Goal: Navigation & Orientation: Find specific page/section

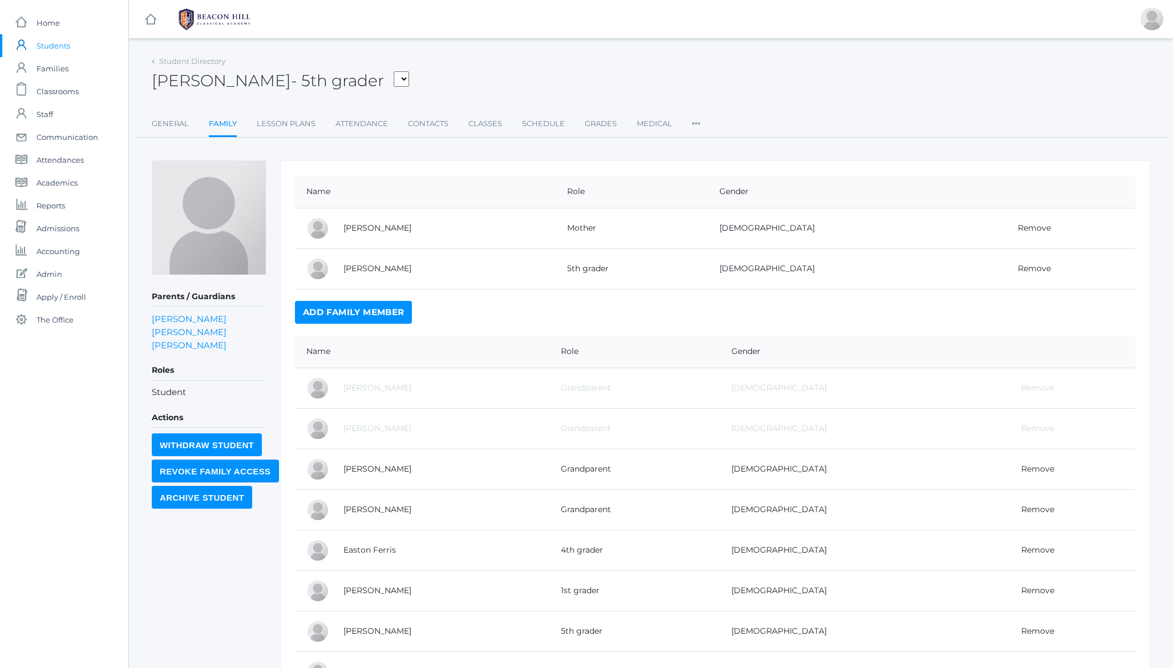
click at [54, 46] on span "Students" at bounding box center [54, 45] width 34 height 23
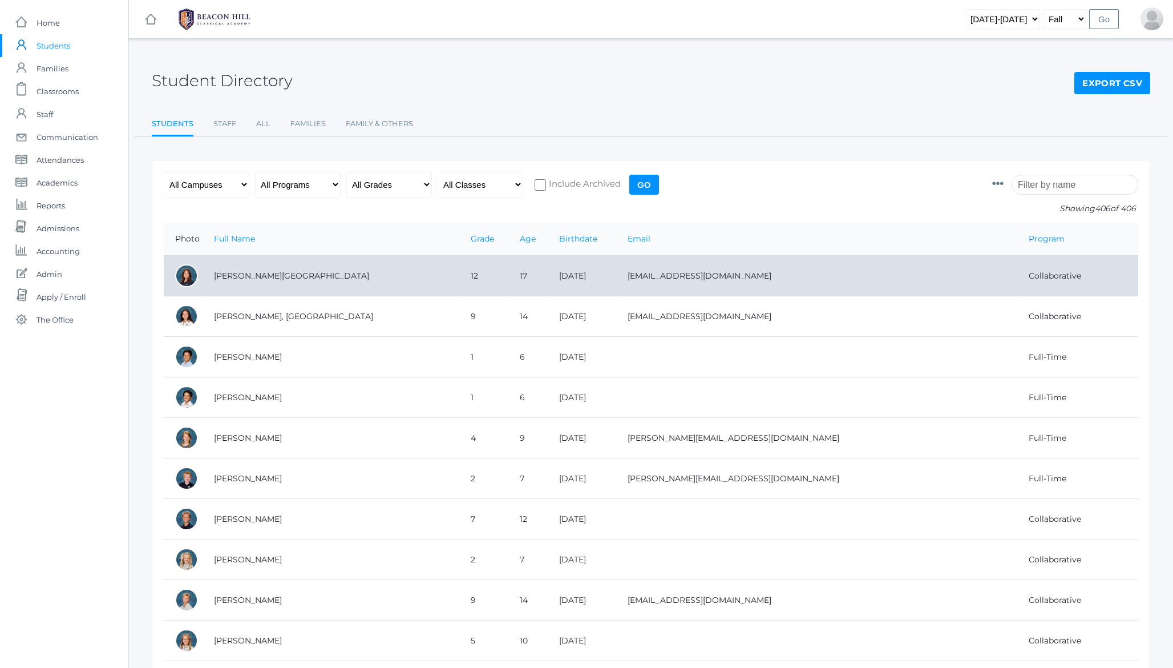
click at [227, 276] on td "[PERSON_NAME][GEOGRAPHIC_DATA]" at bounding box center [331, 276] width 257 height 41
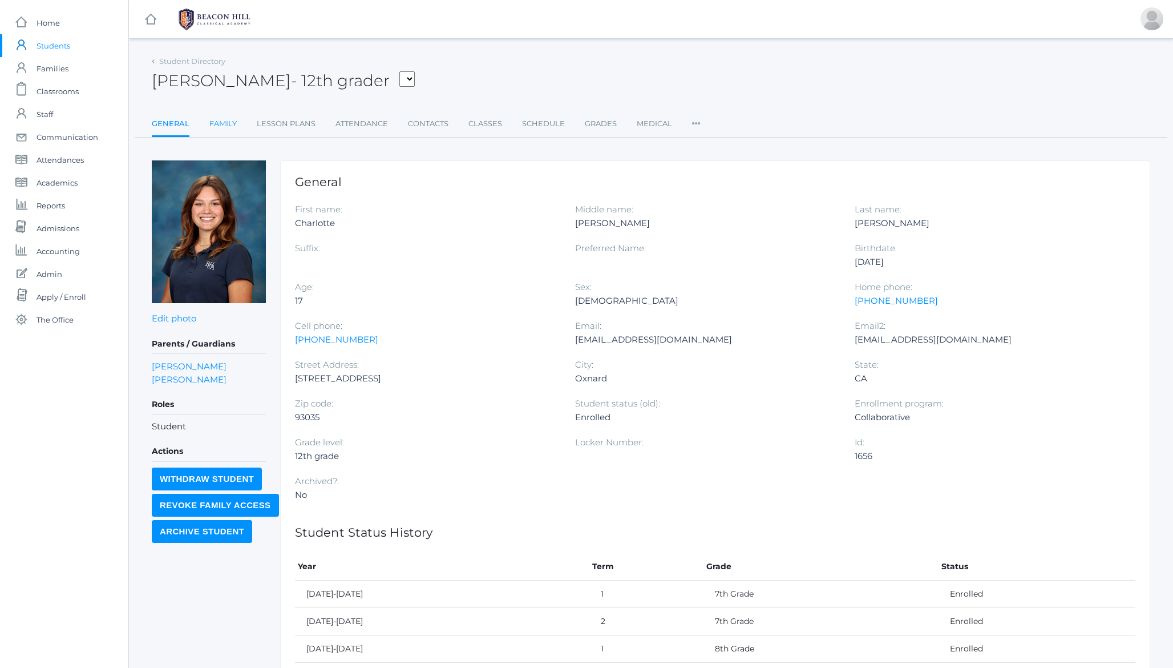
click at [222, 121] on link "Family" at bounding box center [222, 123] width 27 height 23
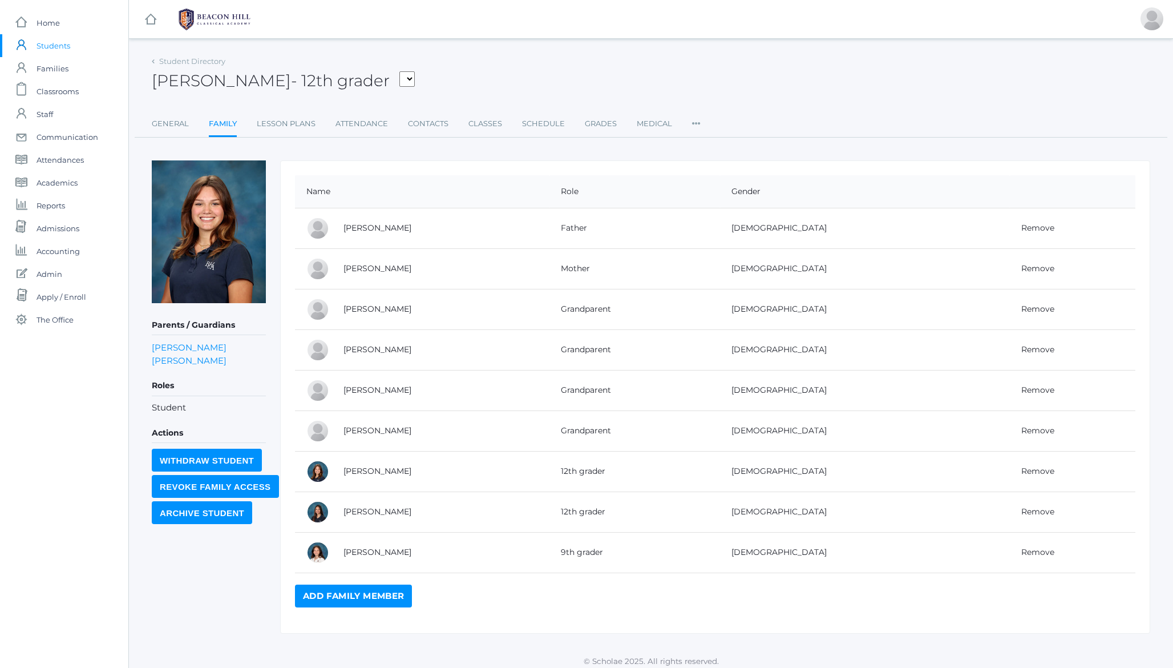
click at [50, 45] on span "Students" at bounding box center [54, 45] width 34 height 23
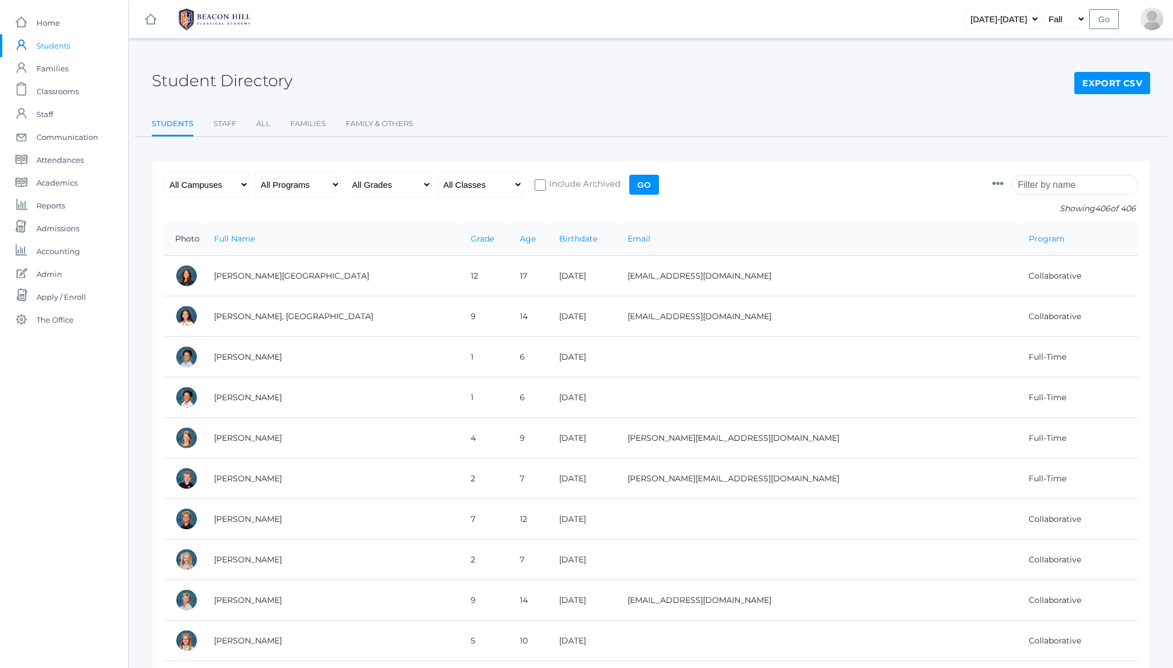
click at [240, 83] on h2 "Student Directory" at bounding box center [222, 81] width 141 height 18
click at [181, 79] on h2 "Student Directory" at bounding box center [222, 81] width 141 height 18
drag, startPoint x: 181, startPoint y: 79, endPoint x: 252, endPoint y: 76, distance: 70.3
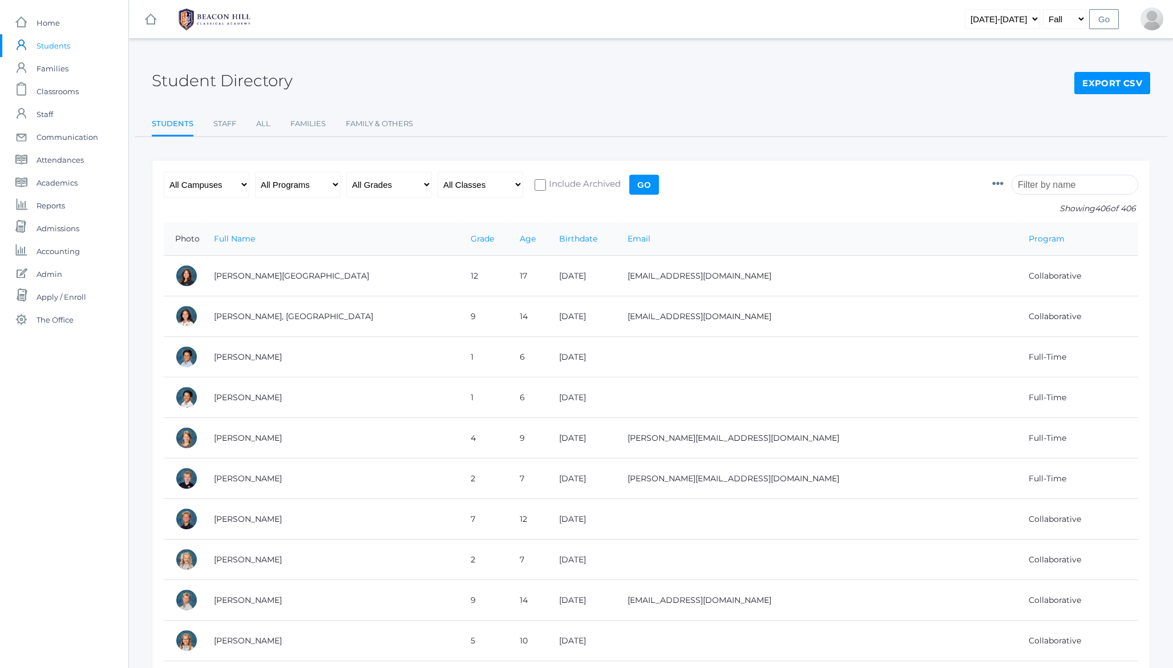
click at [252, 76] on h2 "Student Directory" at bounding box center [222, 81] width 141 height 18
click at [581, 74] on div "Student Directory Export CSV" at bounding box center [651, 74] width 999 height 42
